Goal: Information Seeking & Learning: Check status

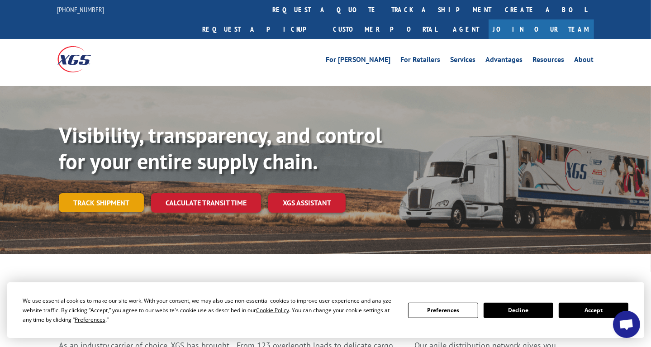
click at [119, 193] on link "Track shipment" at bounding box center [101, 202] width 85 height 19
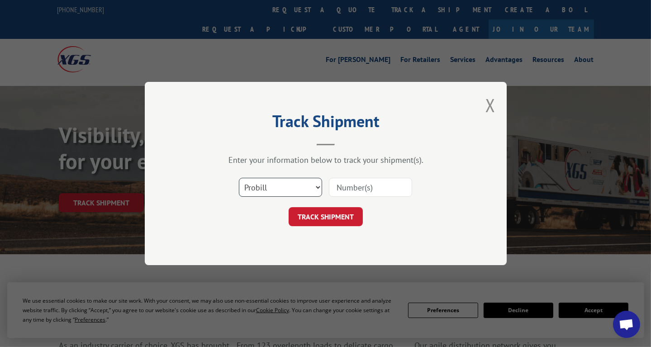
click at [305, 183] on select "Select category... Probill BOL PO" at bounding box center [280, 187] width 83 height 19
select select "bol"
click at [239, 178] on select "Select category... Probill BOL PO" at bounding box center [280, 187] width 83 height 19
click at [368, 177] on div at bounding box center [370, 187] width 83 height 21
click at [377, 184] on input at bounding box center [370, 187] width 83 height 19
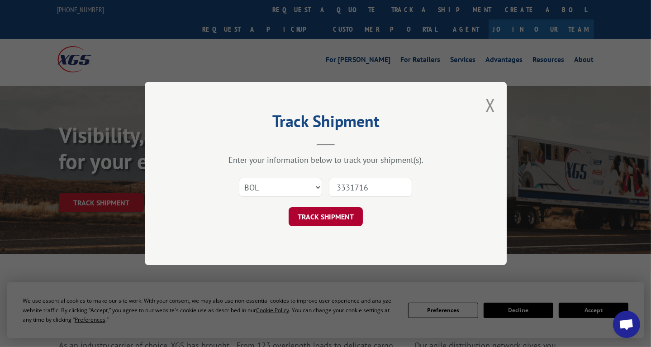
type input "3331716"
click at [344, 214] on button "TRACK SHIPMENT" at bounding box center [326, 216] width 74 height 19
